Goal: Transaction & Acquisition: Purchase product/service

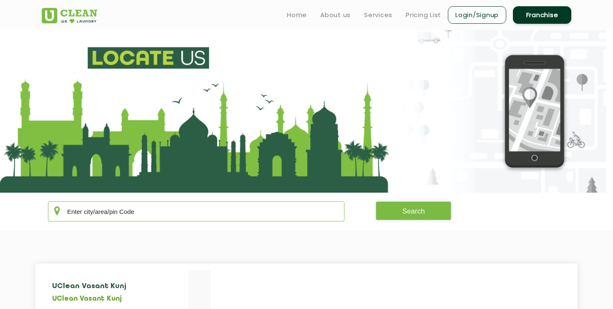
click at [184, 211] on input "text" at bounding box center [196, 211] width 296 height 20
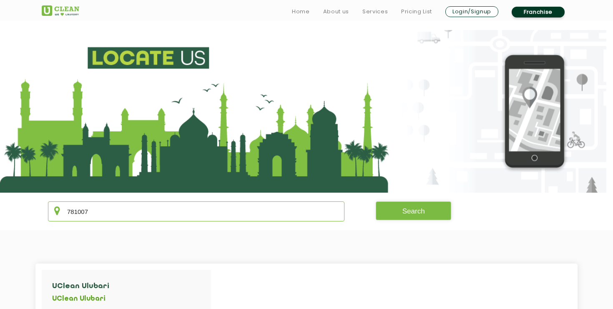
scroll to position [25, 0]
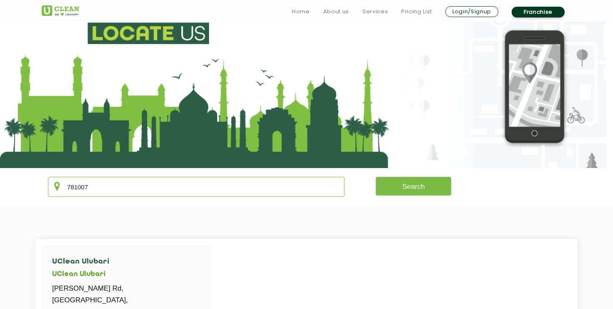
type input "781007"
click at [412, 191] on button "Search" at bounding box center [413, 186] width 76 height 19
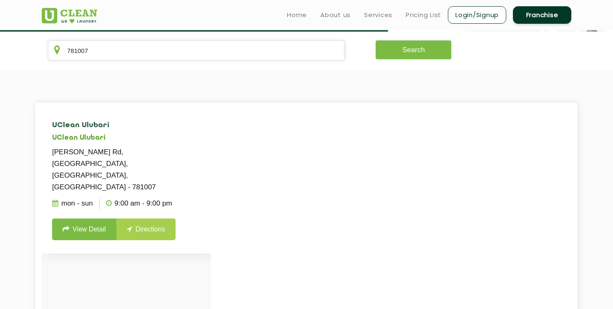
scroll to position [158, 0]
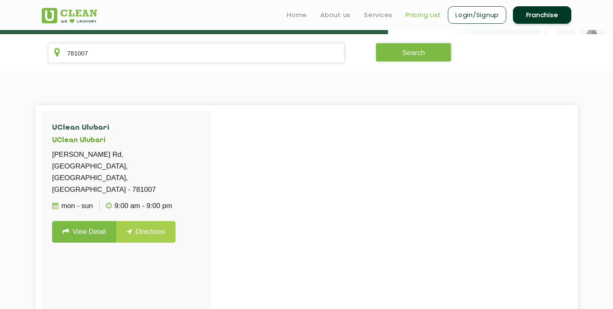
click at [430, 15] on link "Pricing List" at bounding box center [422, 15] width 35 height 10
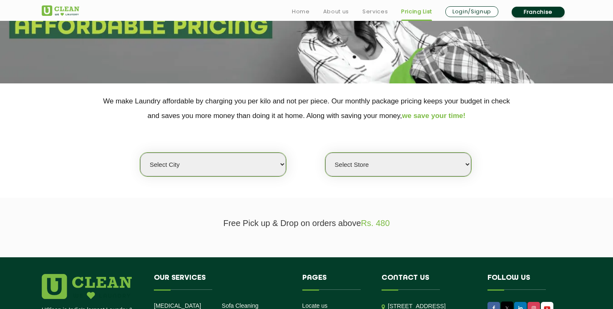
scroll to position [121, 0]
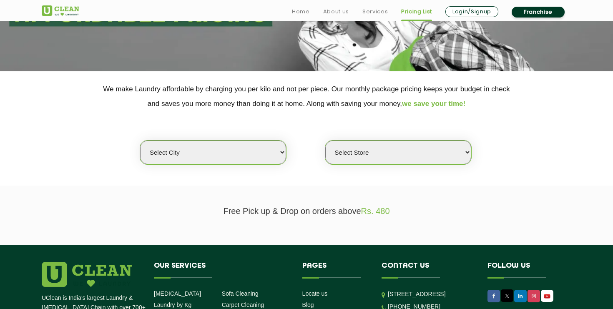
click at [253, 153] on select "Select city Aalo Agartala Agra Ahmedabad Akola Aligarh Alwar - UClean Select Am…" at bounding box center [213, 152] width 146 height 24
click at [140, 140] on select "Select city Aalo Agartala Agra Ahmedabad Akola Aligarh Alwar - UClean Select Am…" at bounding box center [213, 152] width 146 height 24
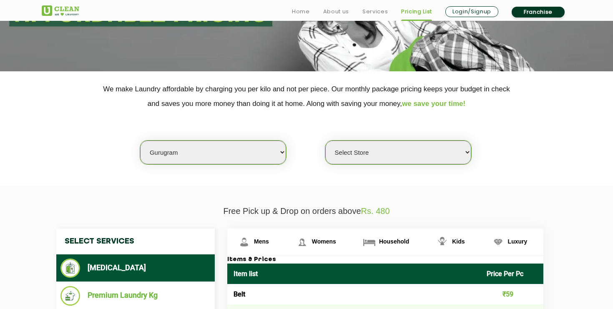
click at [386, 150] on select "Select Store UClean Sector 47 UClean Gurgaon Sector 66 UClean Sun City Gurgaon …" at bounding box center [398, 152] width 146 height 24
click at [242, 151] on select "Select city Aalo Agartala Agra Ahmedabad Akola Aligarh Alwar - UClean Select Am…" at bounding box center [213, 152] width 146 height 24
select select "23"
click at [140, 140] on select "Select city Aalo Agartala Agra Ahmedabad Akola Aligarh Alwar - UClean Select Am…" at bounding box center [213, 152] width 146 height 24
click at [368, 153] on select "Select Store UClean RG Baruah UClean Ghoramara UClean Narengi UClean Ulubari UC…" at bounding box center [398, 152] width 146 height 24
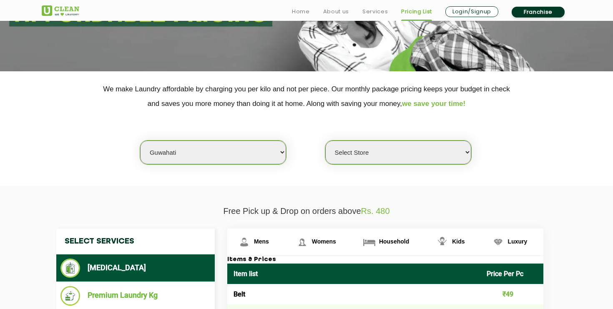
select select "399"
click at [325, 140] on select "Select Store UClean RG Baruah UClean Ghoramara UClean Narengi UClean Ulubari UC…" at bounding box center [398, 152] width 146 height 24
click at [516, 180] on section "We make Laundry affordable by charging you per kilo and not per piece. Our mont…" at bounding box center [306, 128] width 613 height 114
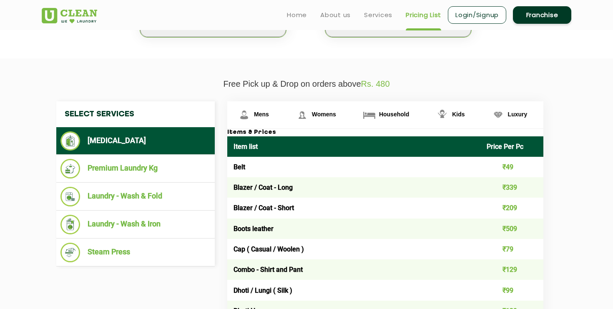
scroll to position [247, 0]
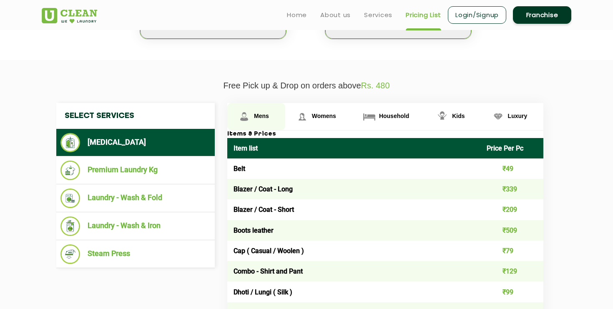
click at [263, 115] on span "Mens" at bounding box center [261, 116] width 15 height 7
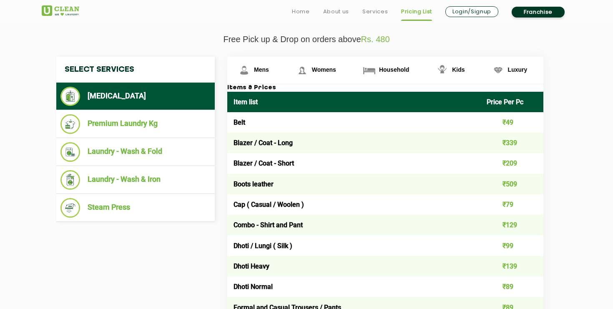
scroll to position [311, 0]
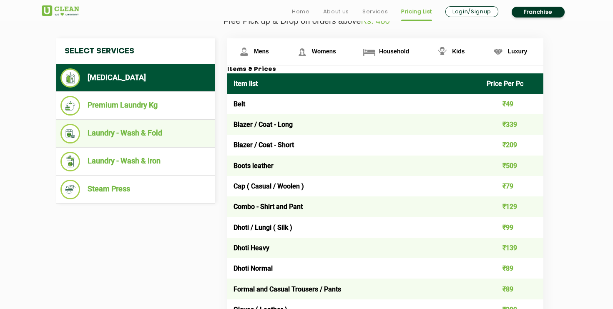
click at [149, 135] on li "Laundry - Wash & Fold" at bounding box center [135, 134] width 150 height 20
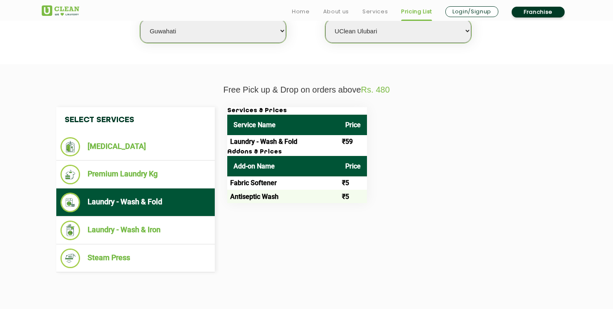
scroll to position [243, 0]
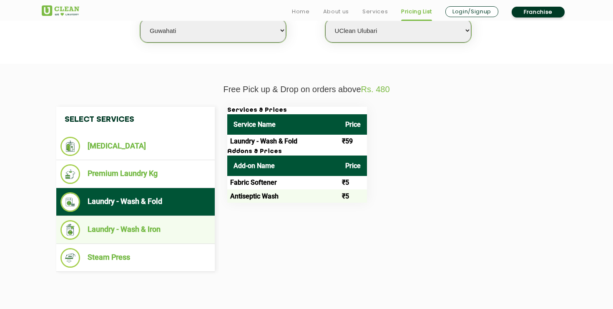
click at [166, 226] on li "Laundry - Wash & Iron" at bounding box center [135, 230] width 150 height 20
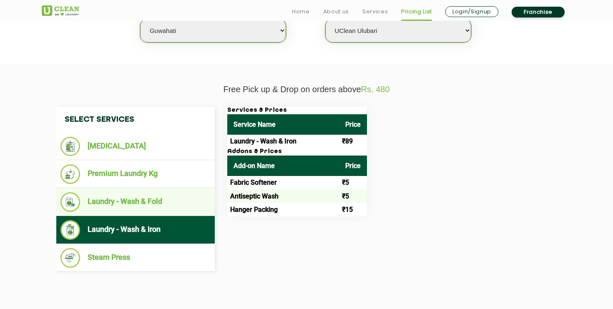
click at [151, 198] on li "Laundry - Wash & Fold" at bounding box center [135, 202] width 150 height 20
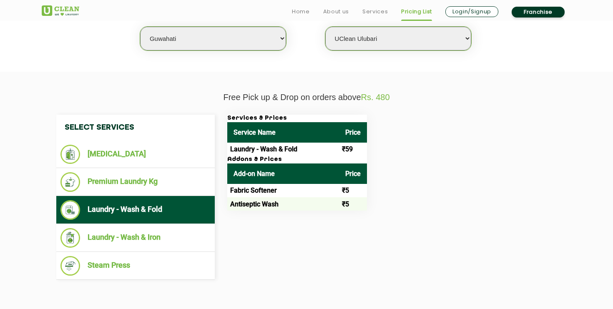
scroll to position [236, 0]
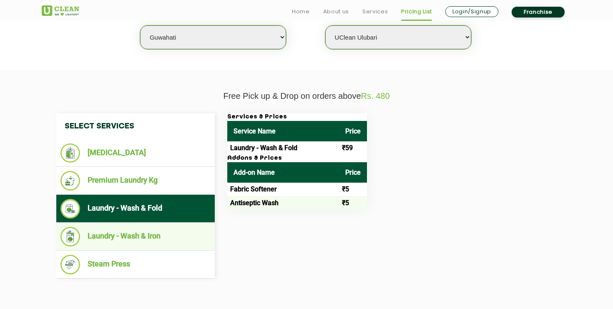
click at [139, 231] on li "Laundry - Wash & Iron" at bounding box center [135, 237] width 150 height 20
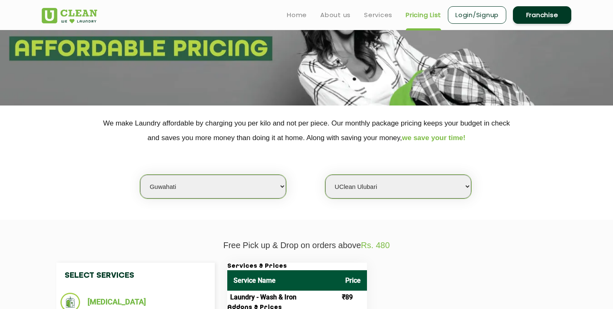
scroll to position [80, 0]
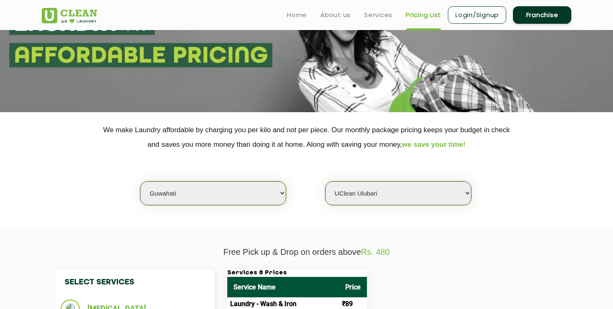
click at [460, 18] on link "Login/Signup" at bounding box center [477, 15] width 58 height 18
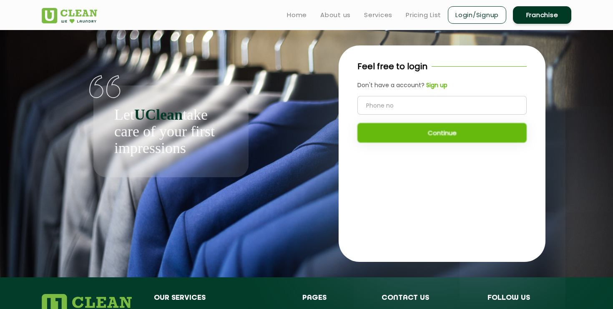
click at [412, 105] on input "tel" at bounding box center [441, 105] width 169 height 19
type input "8753904046"
click at [429, 131] on button "Continue" at bounding box center [441, 133] width 169 height 20
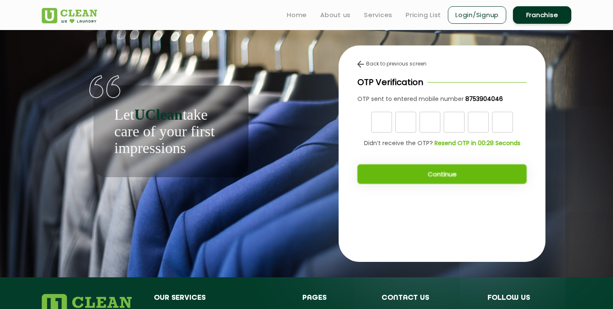
click at [380, 124] on input "text" at bounding box center [381, 122] width 21 height 21
type input "8"
type input "9"
type input "1"
type input "3"
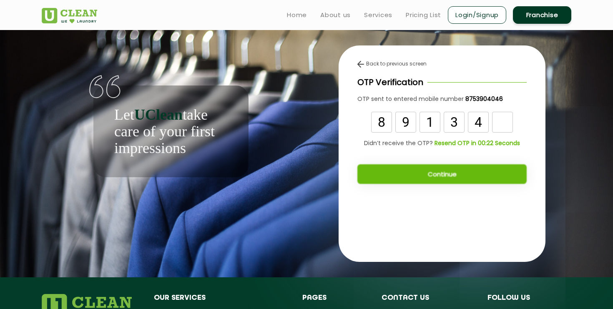
type input "4"
type input "7"
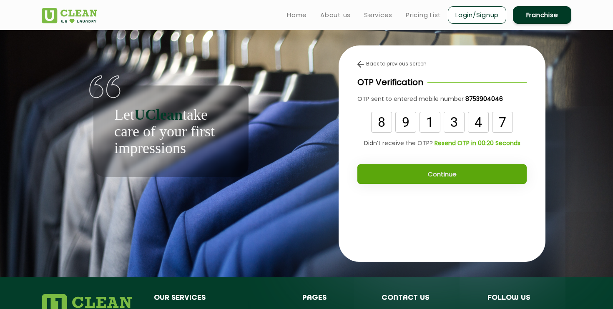
click at [454, 172] on button "Continue" at bounding box center [441, 174] width 169 height 20
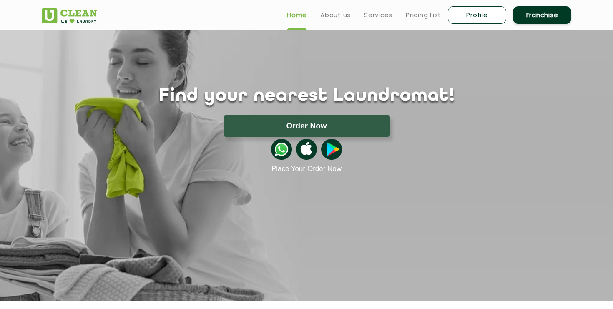
scroll to position [21, 0]
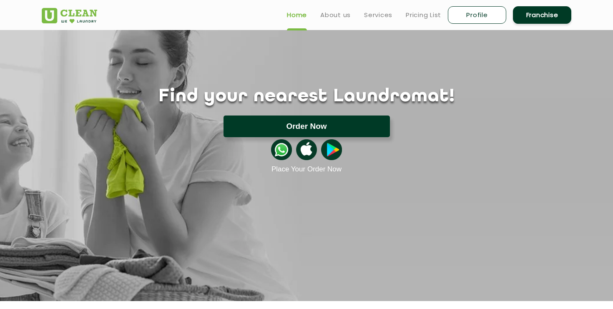
click at [287, 121] on button "Order Now" at bounding box center [306, 126] width 166 height 22
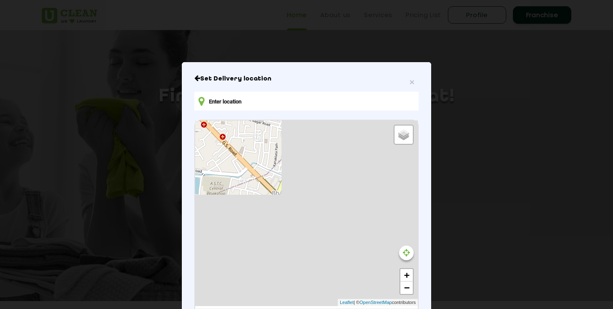
type input "[STREET_ADDRESS]"
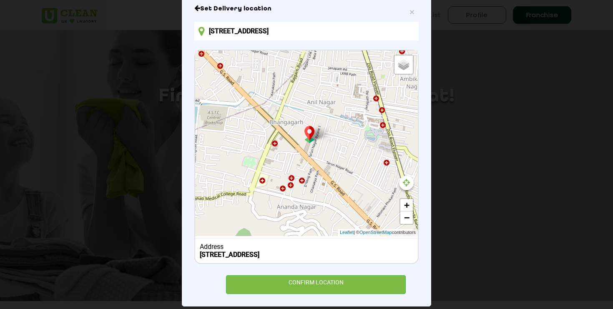
scroll to position [80, 0]
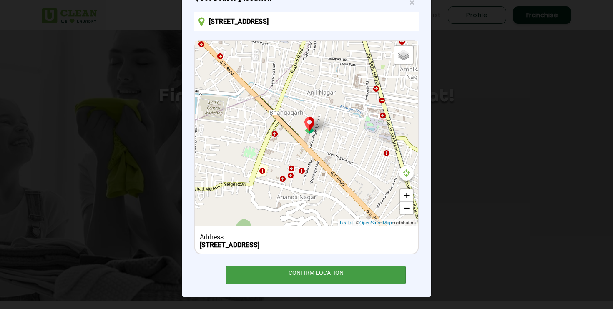
click at [352, 278] on div "CONFIRM LOCATION" at bounding box center [316, 274] width 180 height 19
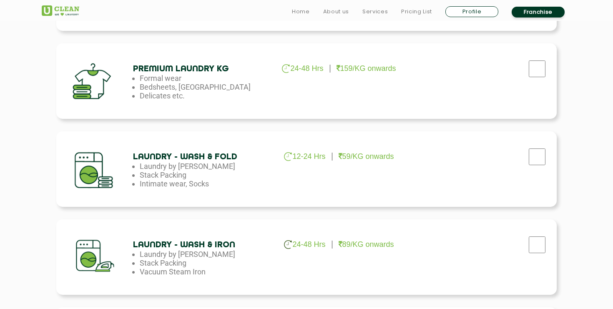
scroll to position [375, 0]
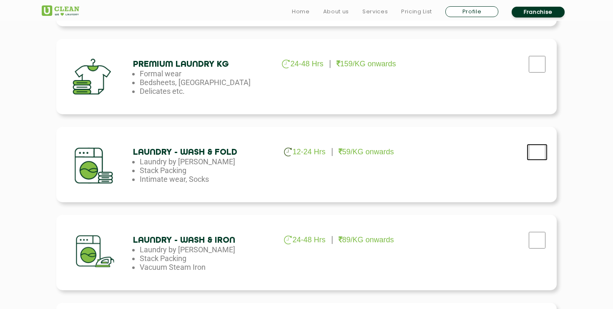
checkbox input "true"
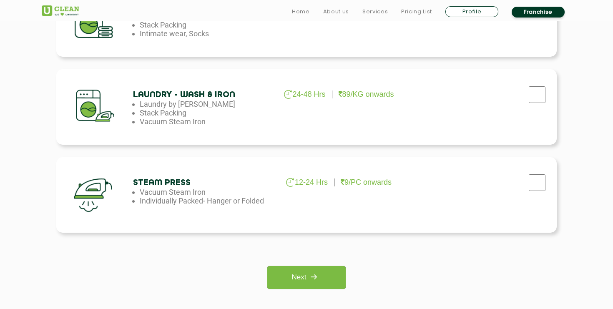
scroll to position [522, 0]
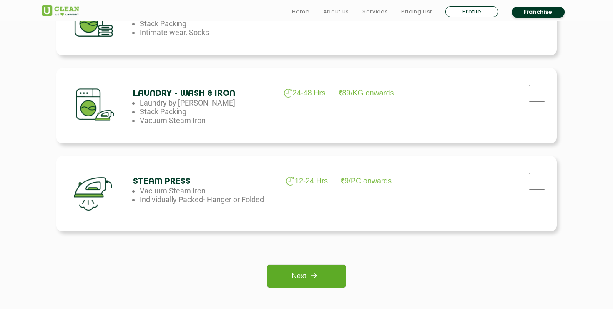
click at [327, 282] on link "Next" at bounding box center [306, 276] width 78 height 23
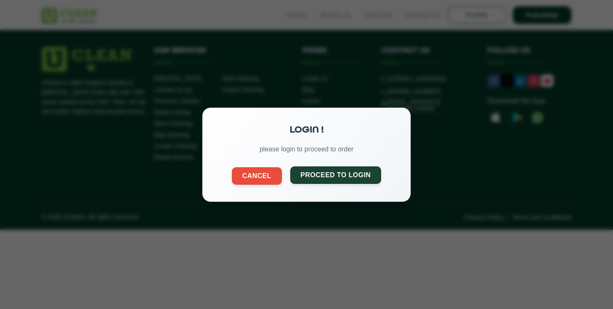
click at [323, 179] on button "Proceed to Login" at bounding box center [335, 175] width 91 height 18
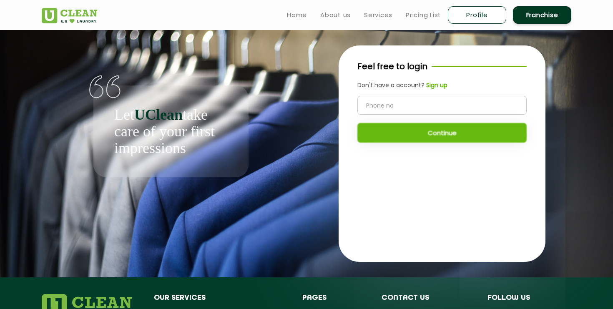
click at [398, 98] on input "tel" at bounding box center [441, 105] width 169 height 19
type input "8753904046"
click at [418, 130] on button "Continue" at bounding box center [441, 133] width 169 height 20
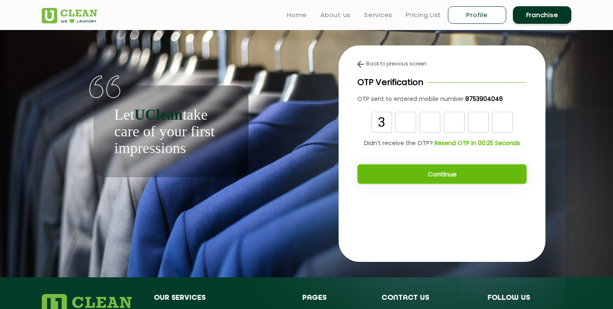
type input "3"
type input "9"
type input "5"
type input "6"
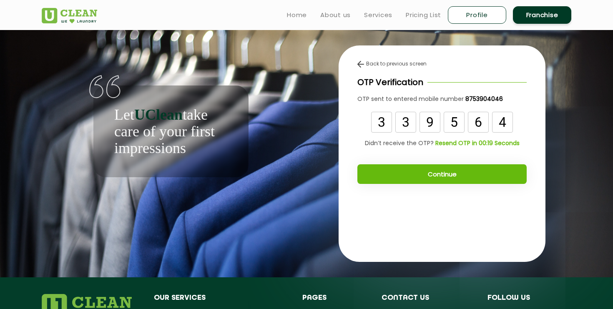
type input "4"
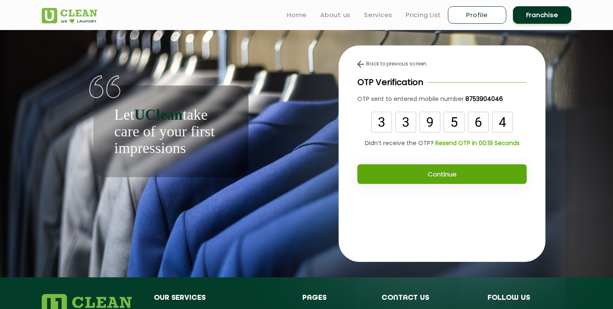
click at [406, 172] on button "Continue" at bounding box center [441, 174] width 169 height 20
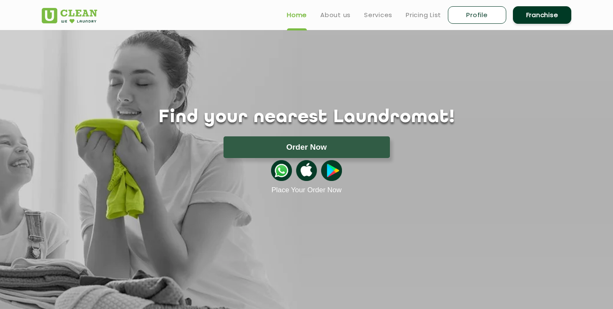
click at [468, 14] on link "Profile" at bounding box center [477, 15] width 58 height 18
select select
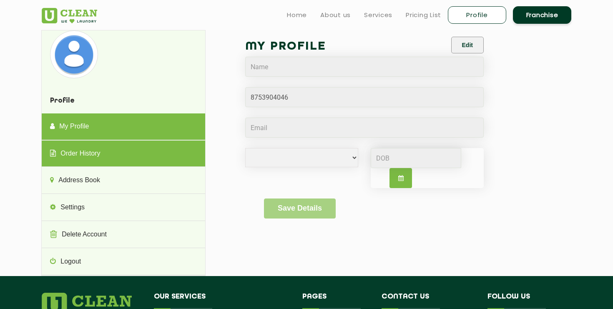
click at [95, 159] on link "Order History" at bounding box center [123, 153] width 163 height 27
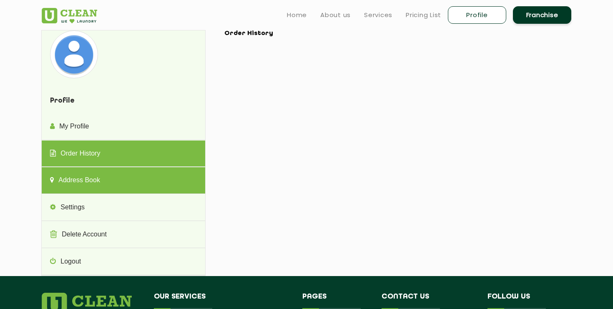
drag, startPoint x: 106, startPoint y: 176, endPoint x: 106, endPoint y: 168, distance: 7.9
click at [106, 176] on link "Address Book" at bounding box center [123, 180] width 163 height 27
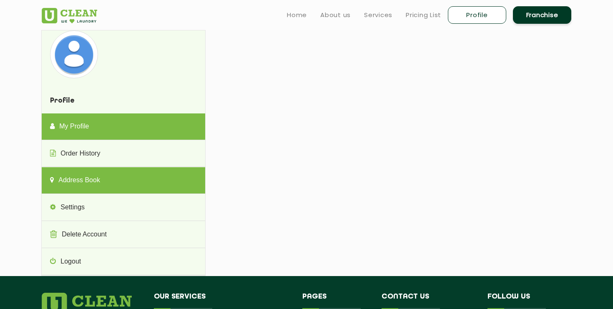
click at [105, 129] on link "My Profile" at bounding box center [123, 126] width 163 height 27
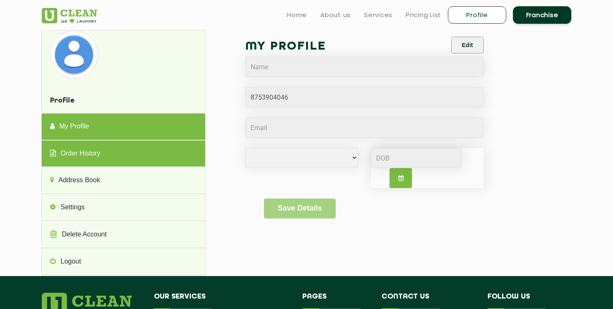
click at [111, 154] on link "Order History" at bounding box center [123, 153] width 163 height 27
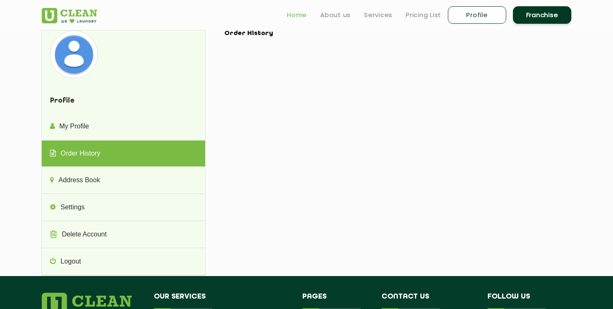
click at [300, 11] on link "Home" at bounding box center [297, 15] width 20 height 10
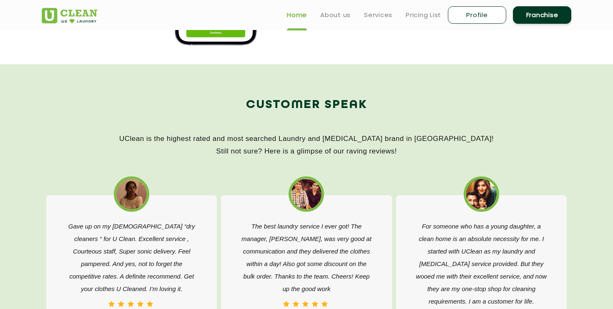
scroll to position [1185, 0]
